Goal: Transaction & Acquisition: Subscribe to service/newsletter

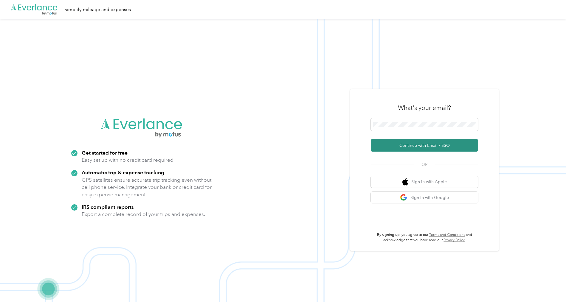
click at [296, 147] on button "Continue with Email / SSO" at bounding box center [424, 145] width 107 height 13
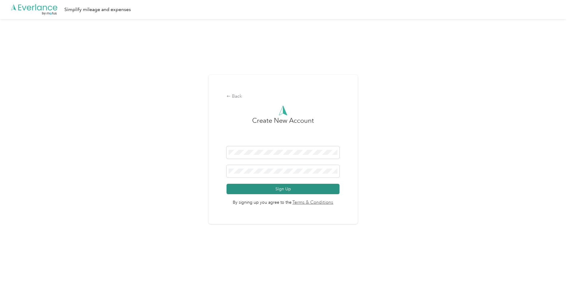
click at [296, 192] on button "Sign Up" at bounding box center [282, 189] width 113 height 10
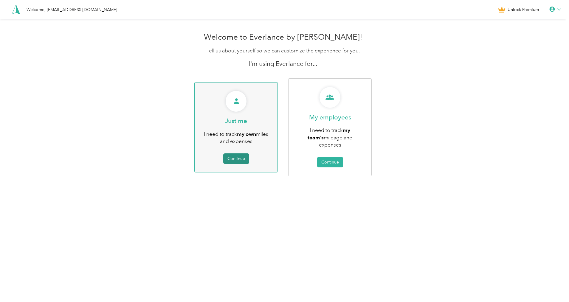
click at [243, 155] on button "Continue" at bounding box center [236, 158] width 26 height 10
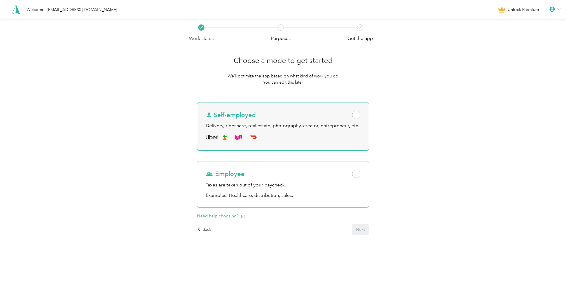
click at [289, 137] on div at bounding box center [283, 138] width 155 height 10
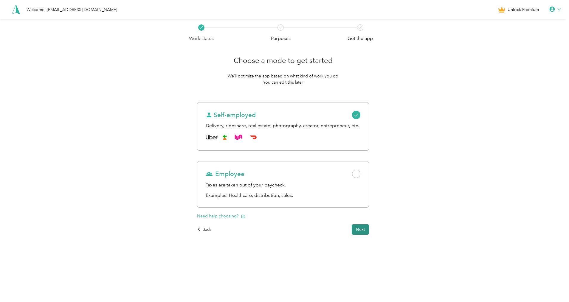
click at [296, 232] on button "Next" at bounding box center [360, 229] width 17 height 10
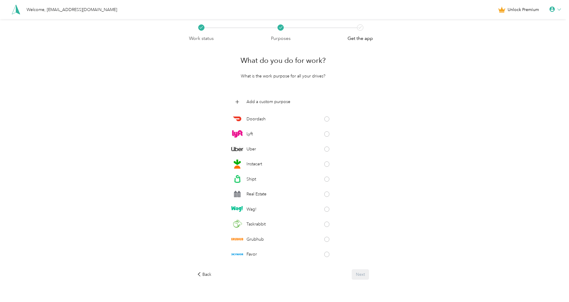
click at [296, 9] on icon at bounding box center [559, 10] width 4 height 4
click at [296, 22] on div "Personal Settings" at bounding box center [535, 21] width 67 height 13
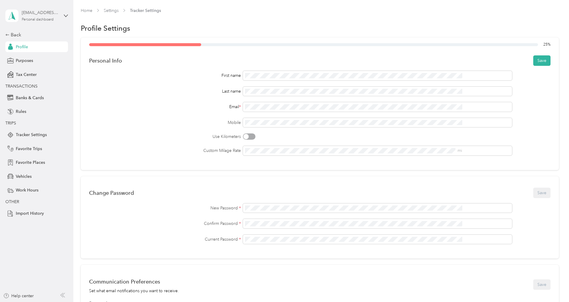
click at [51, 15] on div "[EMAIL_ADDRESS][DOMAIN_NAME]" at bounding box center [40, 13] width 37 height 6
click at [92, 10] on link "Home" at bounding box center [87, 10] width 12 height 5
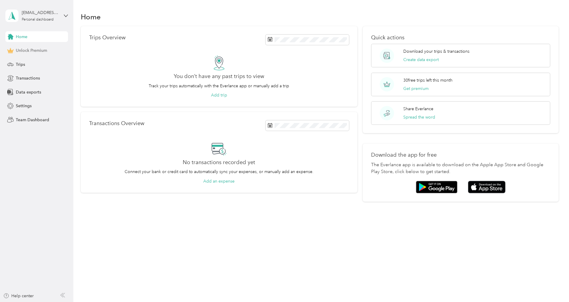
click at [37, 51] on span "Unlock Premium" at bounding box center [31, 50] width 31 height 6
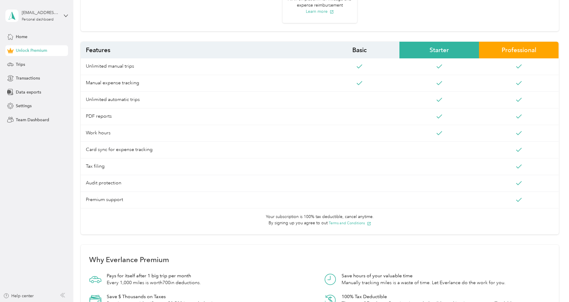
scroll to position [238, 0]
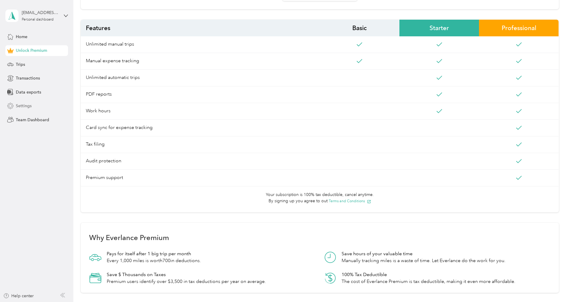
click at [30, 108] on span "Settings" at bounding box center [24, 106] width 16 height 6
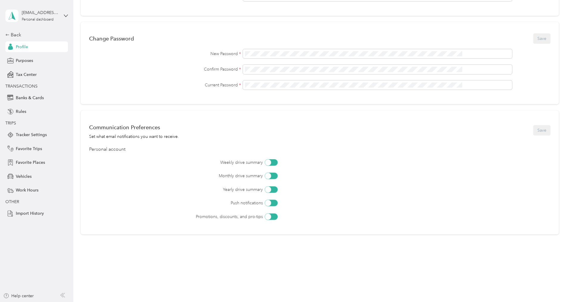
scroll to position [154, 0]
click at [38, 97] on span "Banks & Cards" at bounding box center [30, 98] width 28 height 6
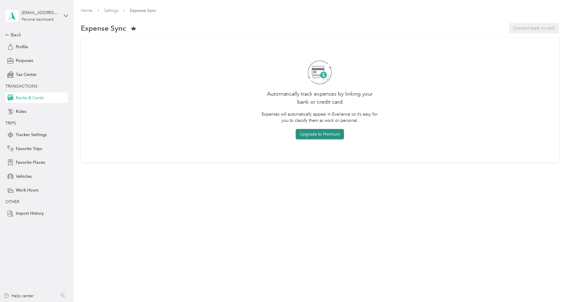
click at [296, 133] on button "Upgrade to Premium" at bounding box center [320, 134] width 48 height 10
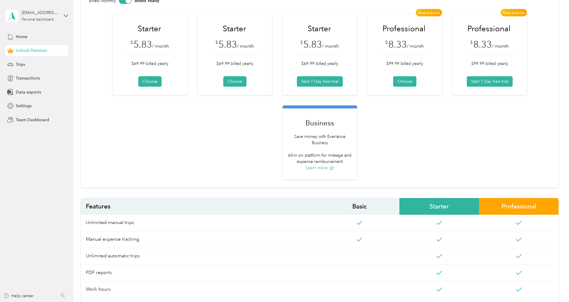
scroll to position [60, 0]
click at [296, 84] on button "Choose" at bounding box center [404, 82] width 23 height 10
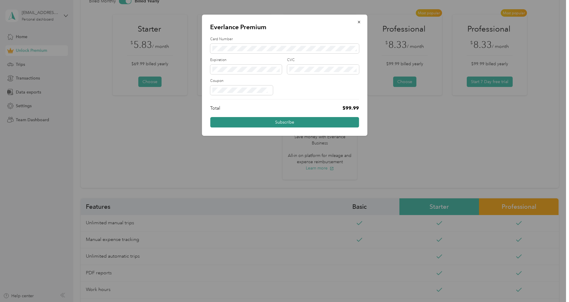
click at [294, 122] on button "Subscribe" at bounding box center [284, 122] width 149 height 10
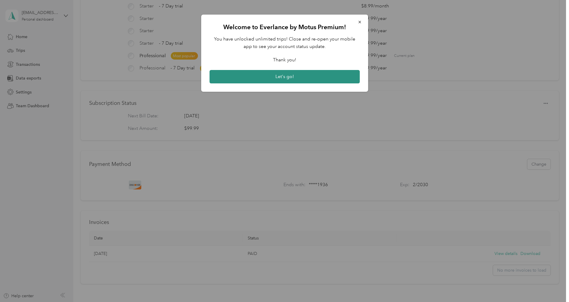
click at [296, 77] on button "Let's go!" at bounding box center [284, 77] width 150 height 14
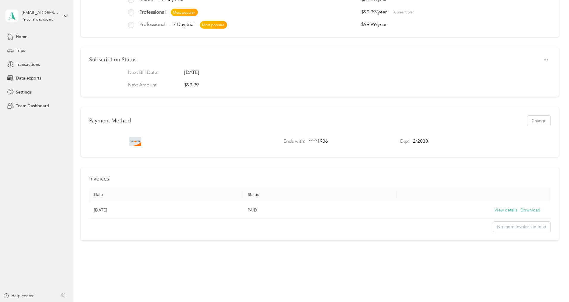
scroll to position [113, 0]
click at [22, 50] on span "Trips" at bounding box center [20, 50] width 9 height 6
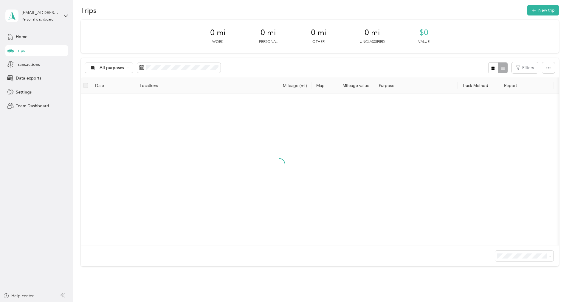
scroll to position [58, 0]
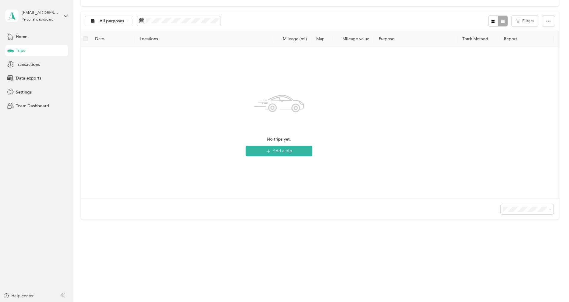
click at [65, 17] on icon at bounding box center [66, 16] width 4 height 4
click at [106, 109] on div "0 mi Work 0 mi Personal 0 mi Other 0 mi Unclassified $0 Value All purposes Filt…" at bounding box center [320, 107] width 478 height 268
click at [69, 17] on aside "[EMAIL_ADDRESS][DOMAIN_NAME] Personal dashboard Home Trips Transactions Data ex…" at bounding box center [36, 151] width 73 height 302
click at [65, 15] on icon at bounding box center [66, 16] width 4 height 4
click at [33, 49] on div "Log out" at bounding box center [22, 49] width 23 height 6
